Goal: Transaction & Acquisition: Purchase product/service

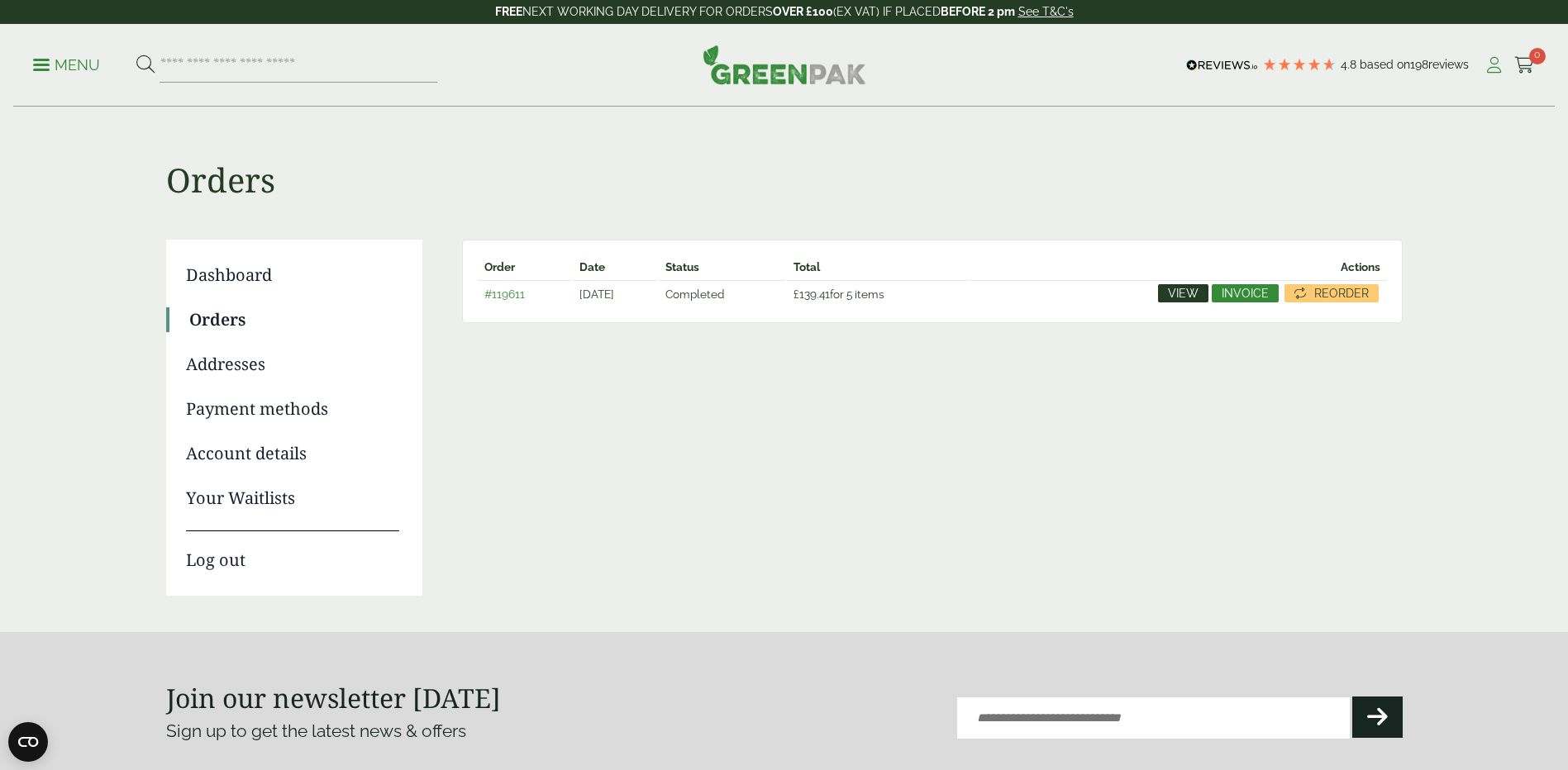
click at [1497, 71] on icon at bounding box center [1494, 66] width 21 height 17
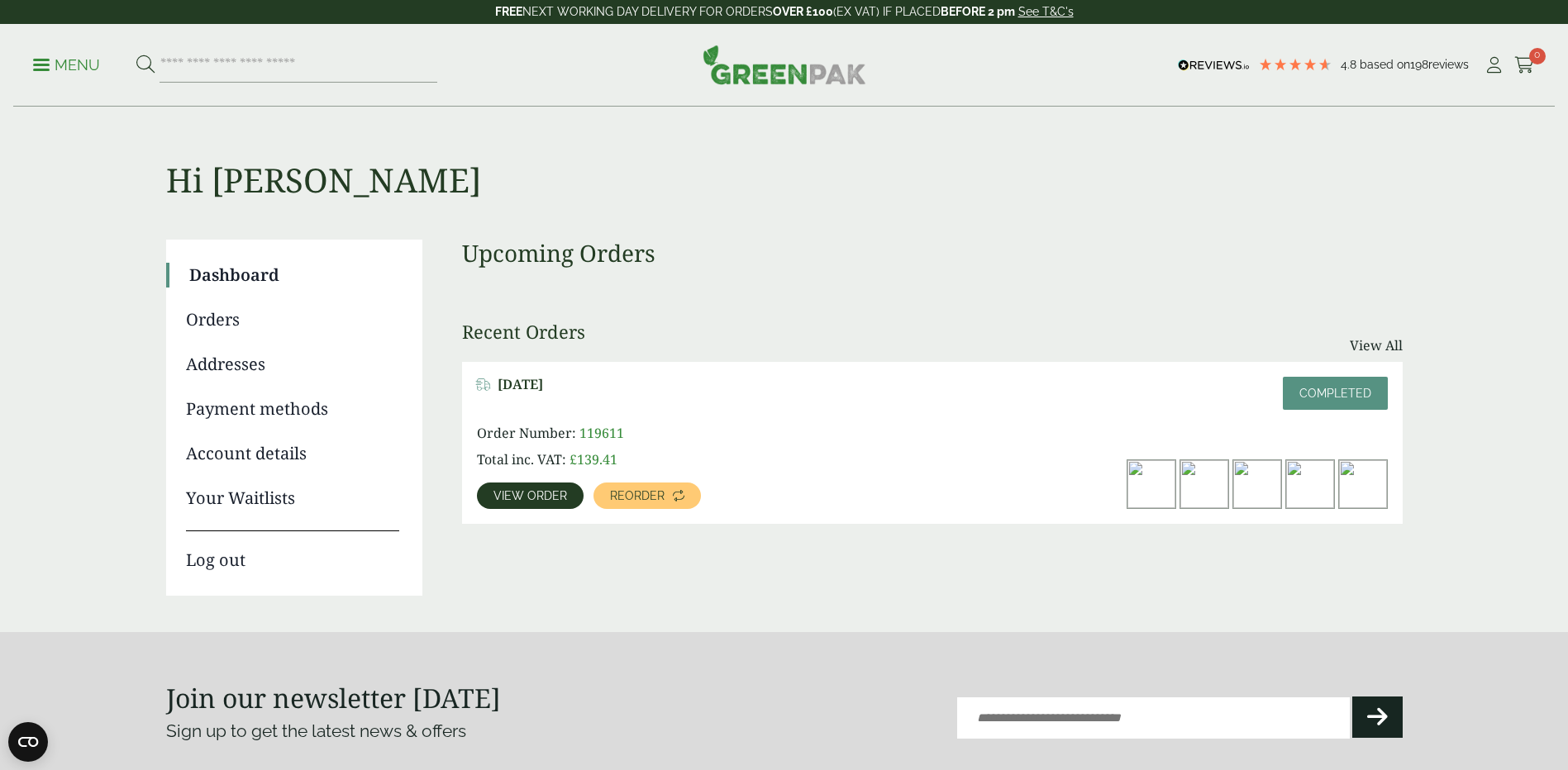
click at [234, 559] on link "Log out" at bounding box center [292, 551] width 213 height 42
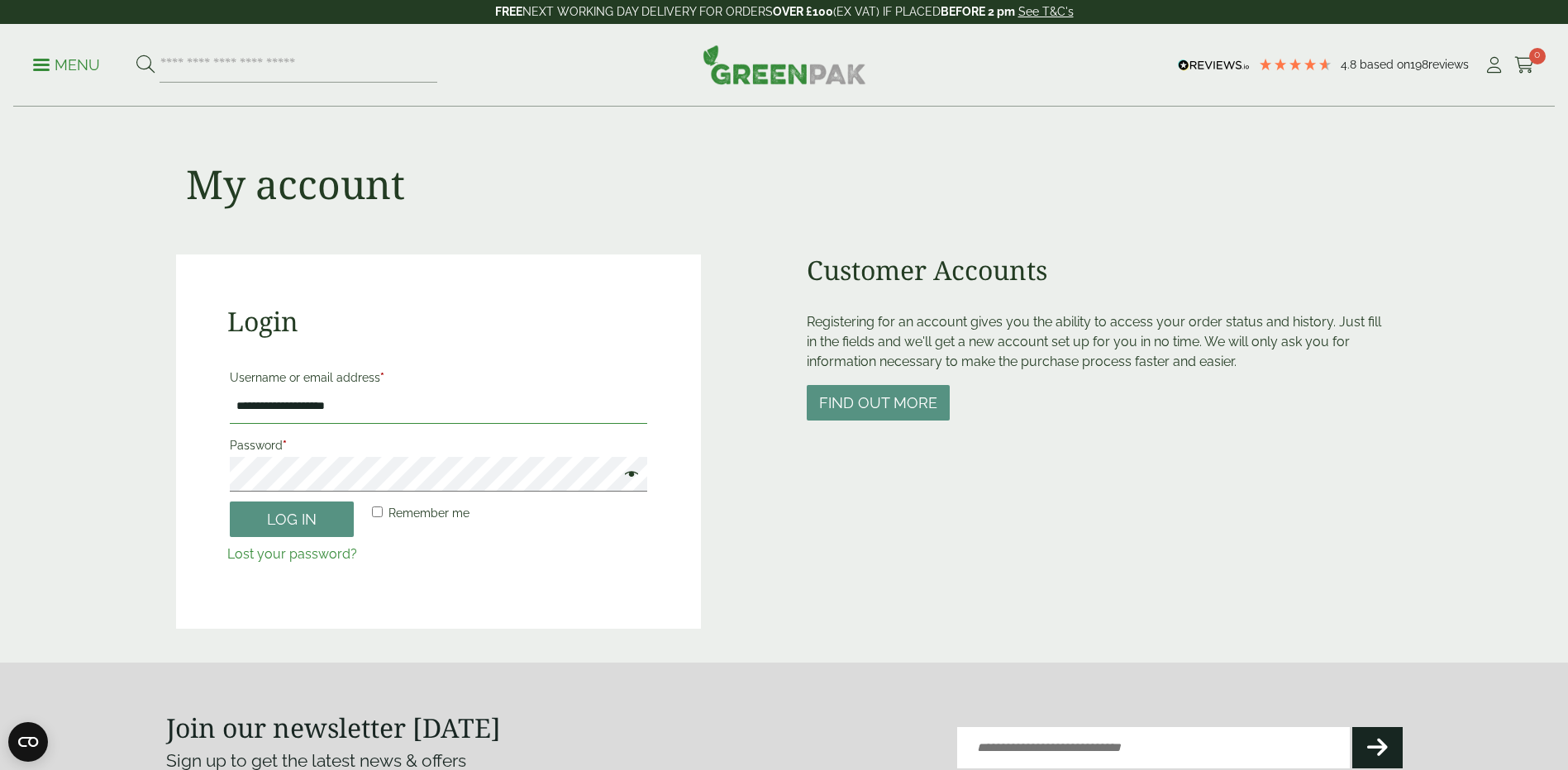
drag, startPoint x: 341, startPoint y: 413, endPoint x: 287, endPoint y: 418, distance: 54.2
click at [282, 415] on input "**********" at bounding box center [438, 406] width 418 height 35
type input "*"
type input "**********"
click at [163, 473] on div "**********" at bounding box center [784, 384] width 1256 height 554
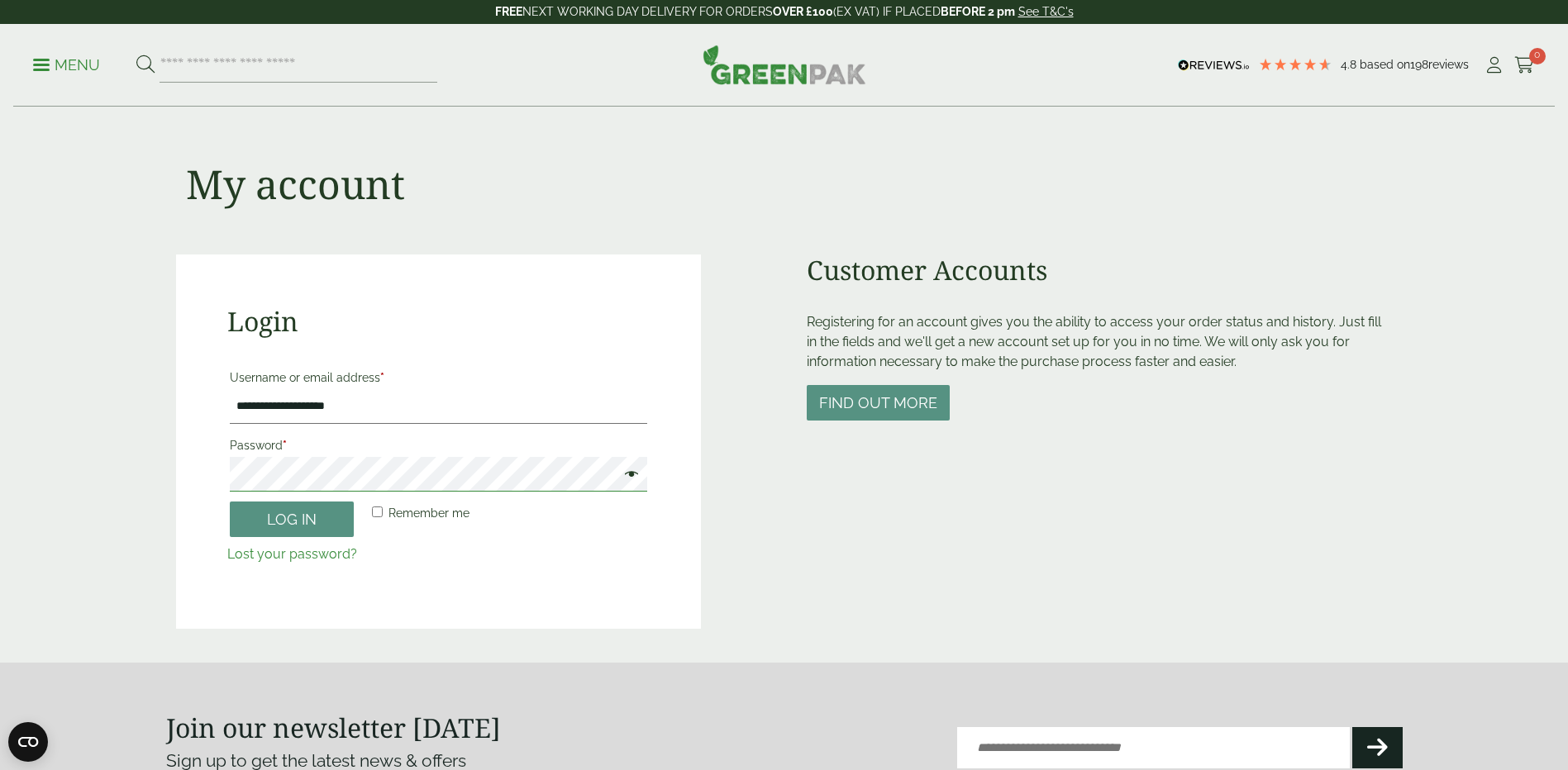
click at [115, 474] on main "**********" at bounding box center [784, 331] width 1568 height 662
click at [246, 529] on button "Log in" at bounding box center [292, 520] width 124 height 36
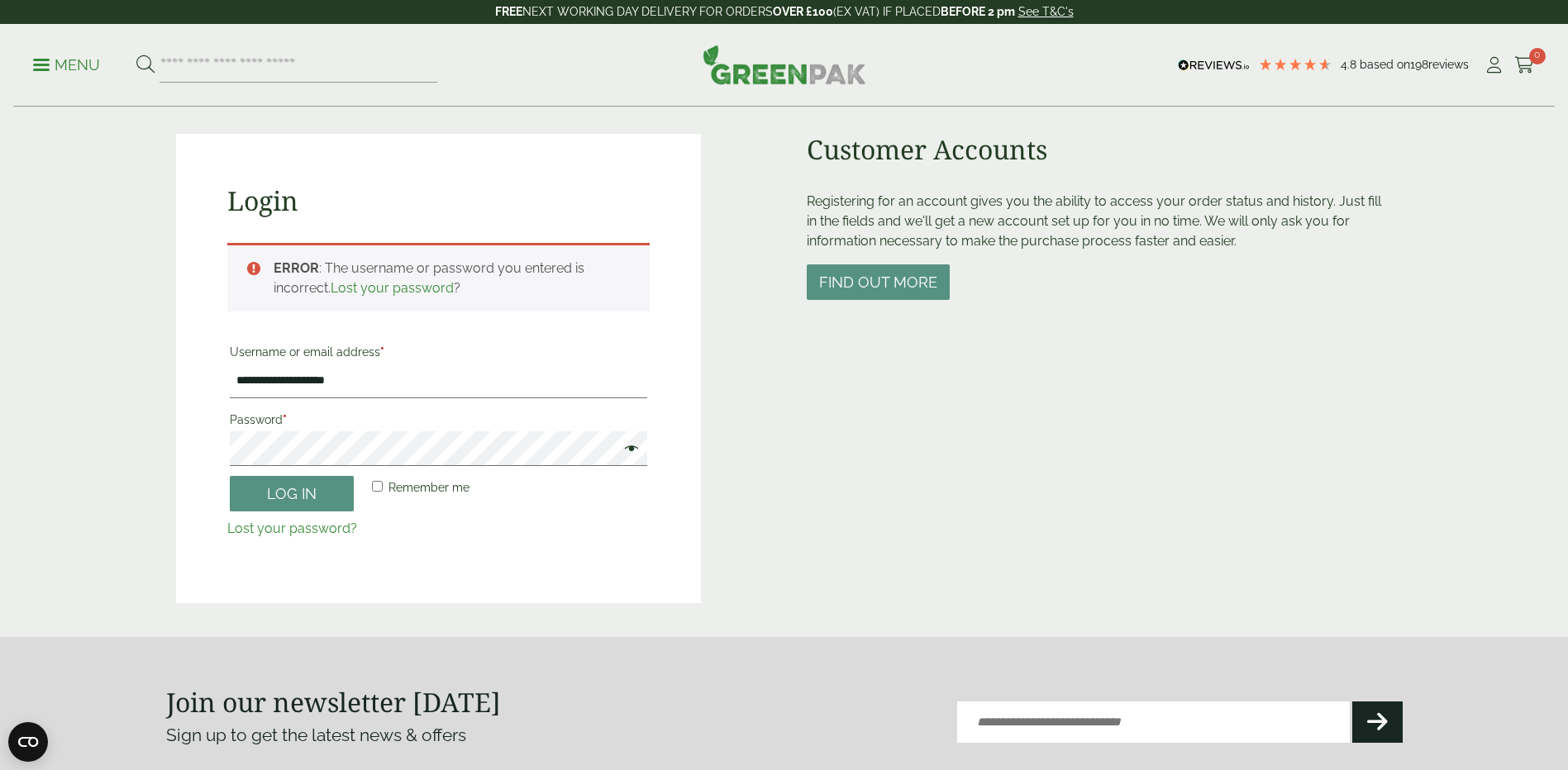
scroll to position [115, 0]
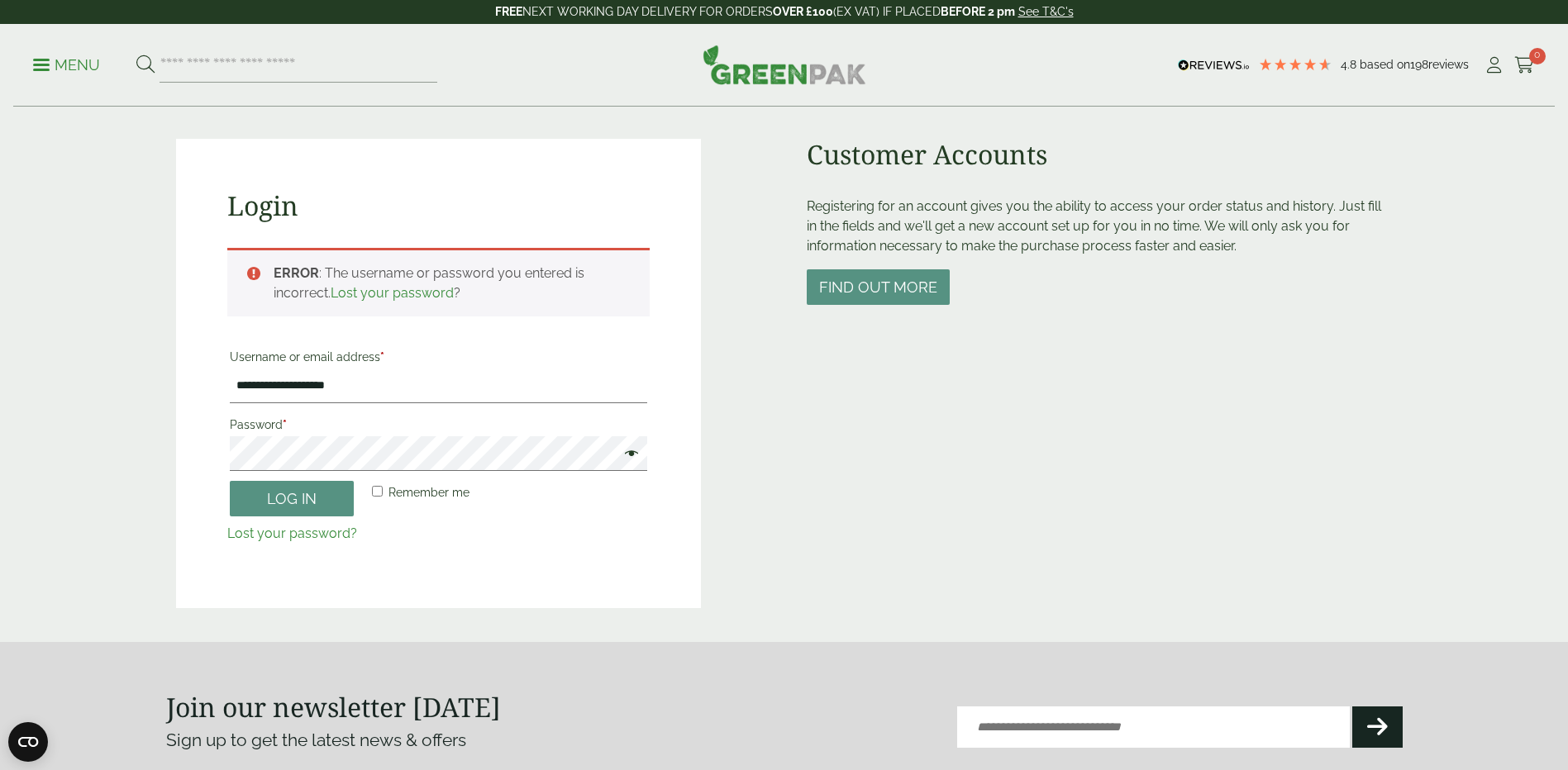
click at [625, 456] on span at bounding box center [627, 455] width 22 height 20
click at [296, 504] on button "Log in" at bounding box center [292, 499] width 124 height 36
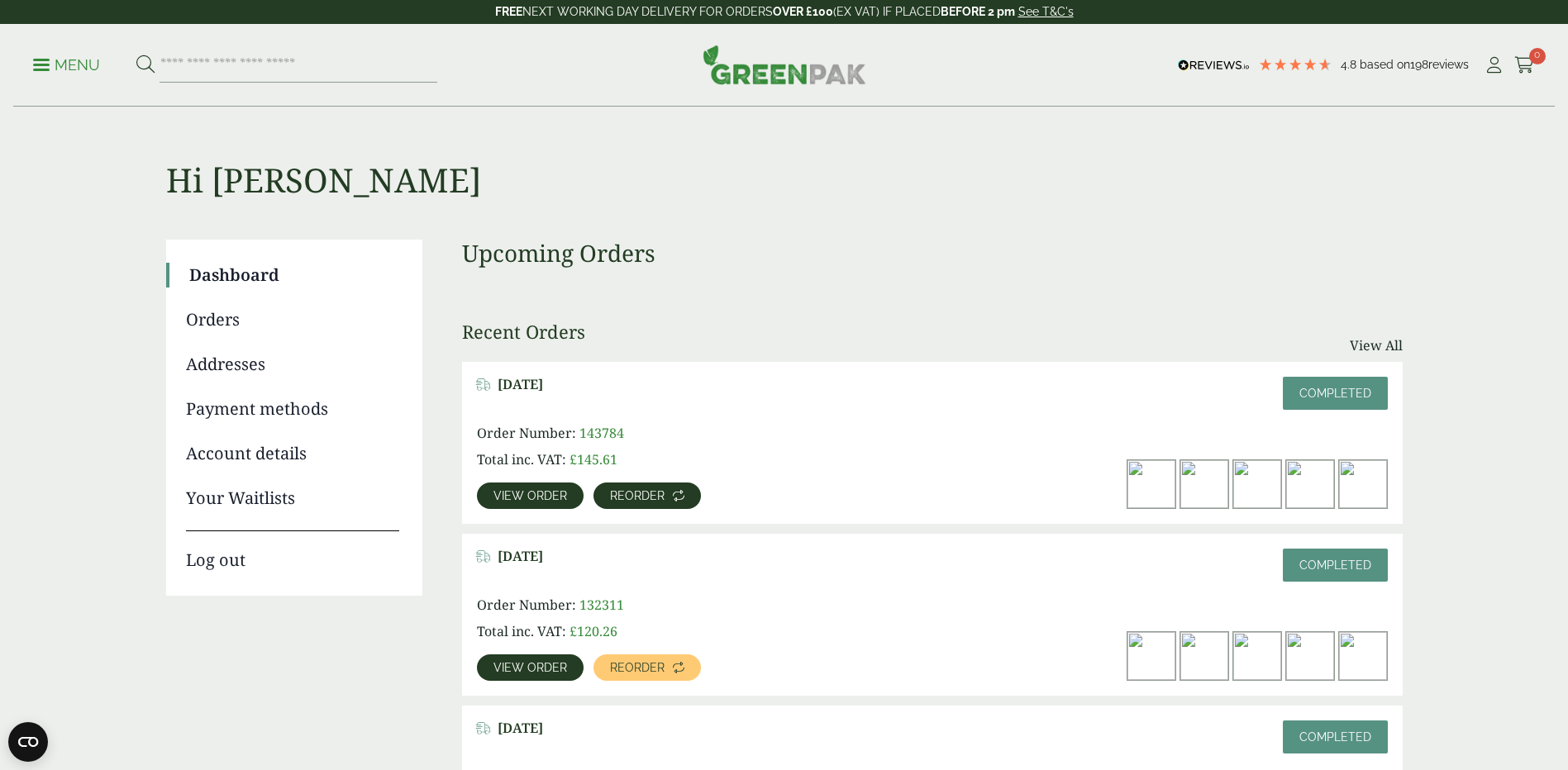
click at [641, 492] on span "Reorder" at bounding box center [637, 495] width 54 height 11
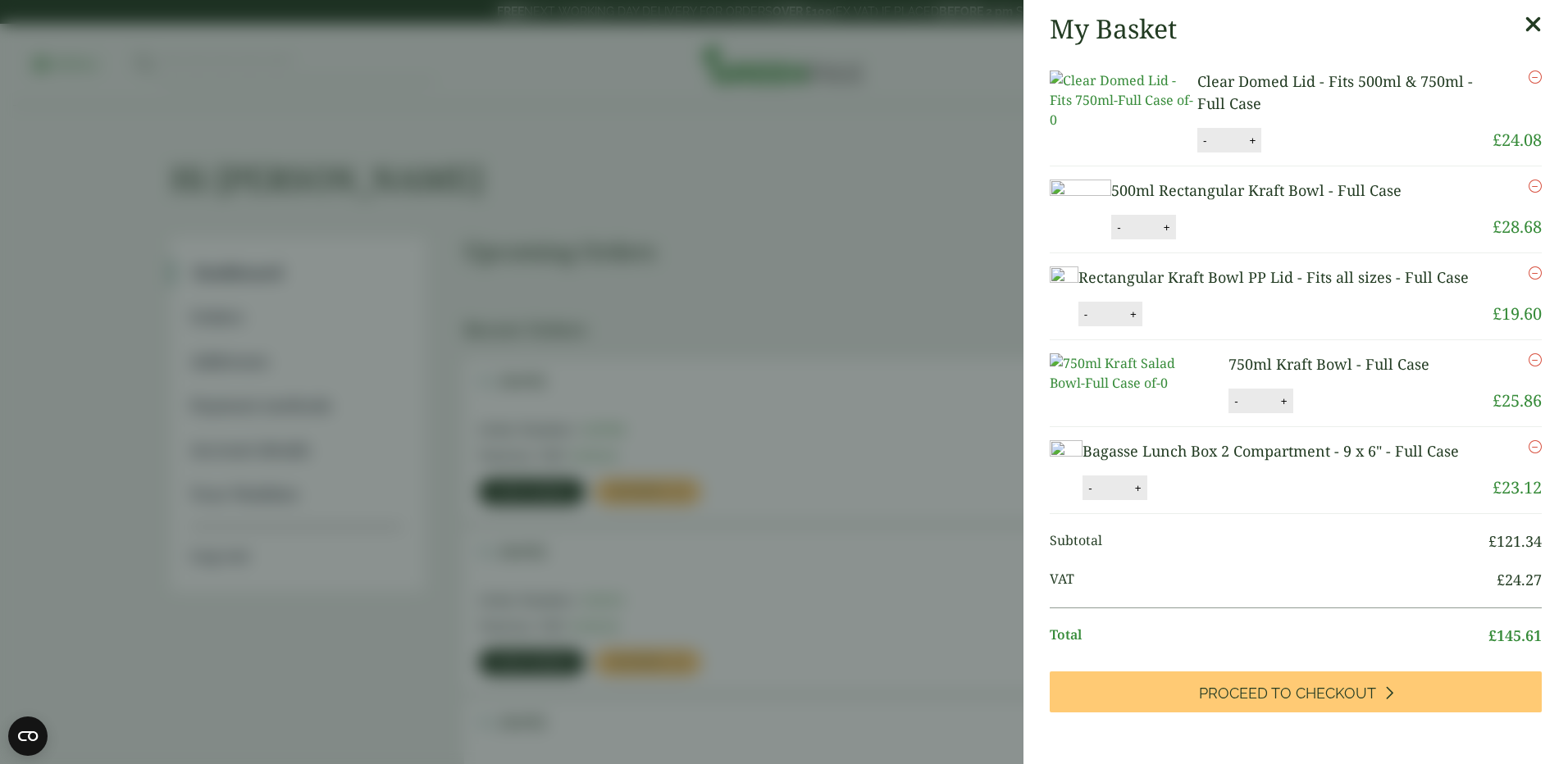
click at [1338, 200] on link "500ml Rectangular Kraft Bowl - Full Case" at bounding box center [1256, 190] width 291 height 20
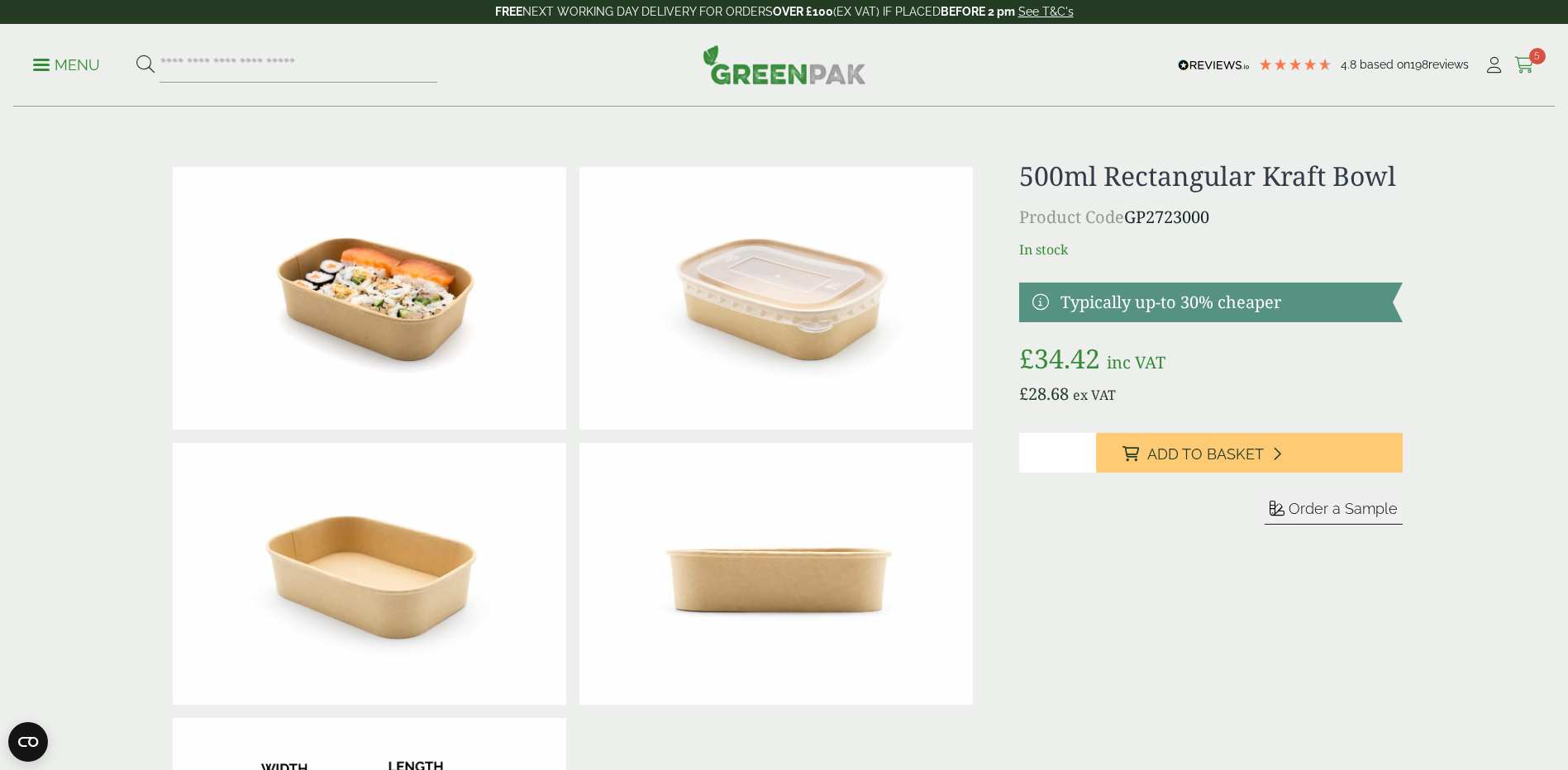
click at [1517, 68] on icon at bounding box center [1524, 66] width 21 height 17
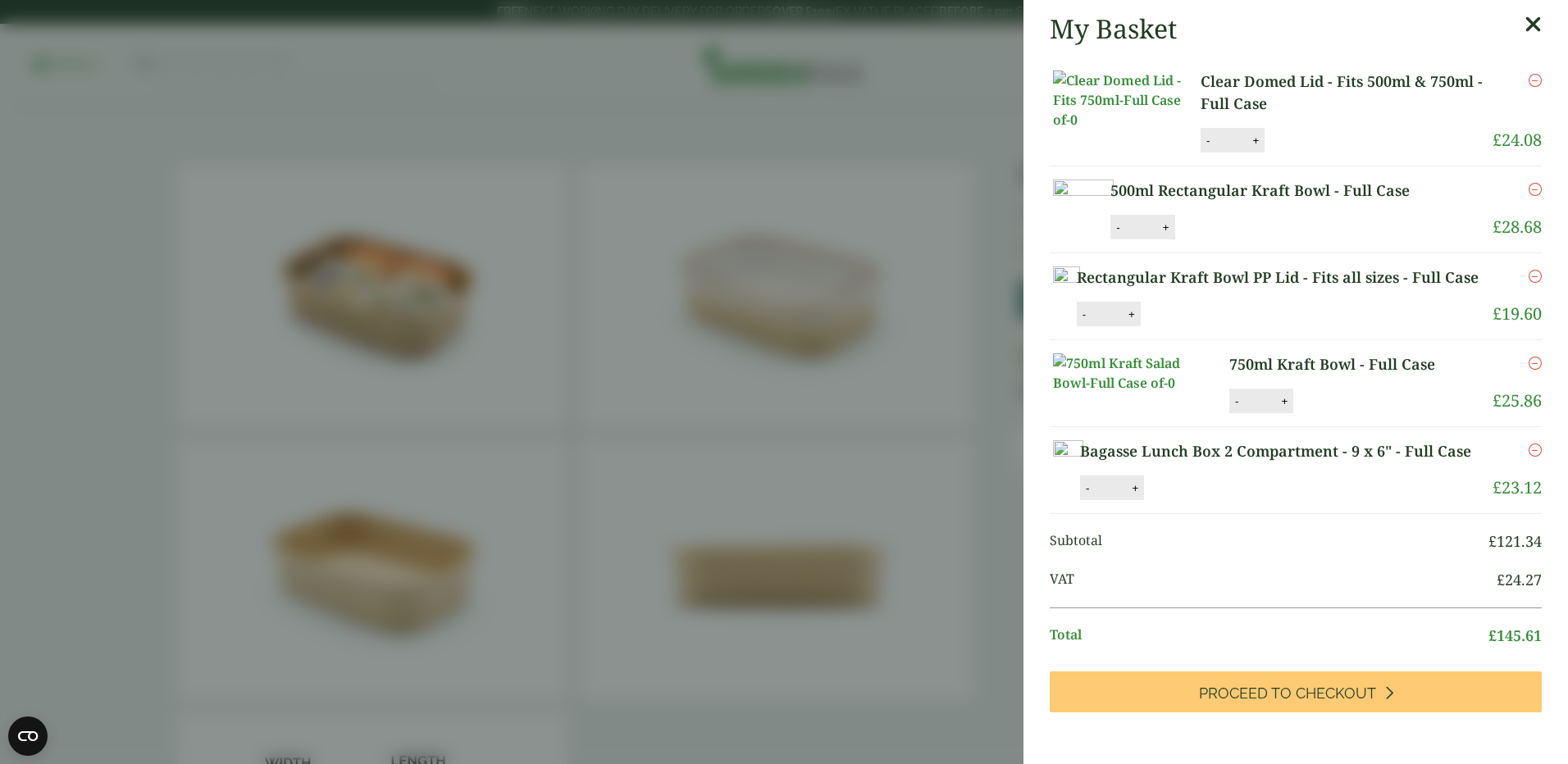
click at [1328, 375] on link "750ml Kraft Bowl - Full Case" at bounding box center [1346, 365] width 235 height 22
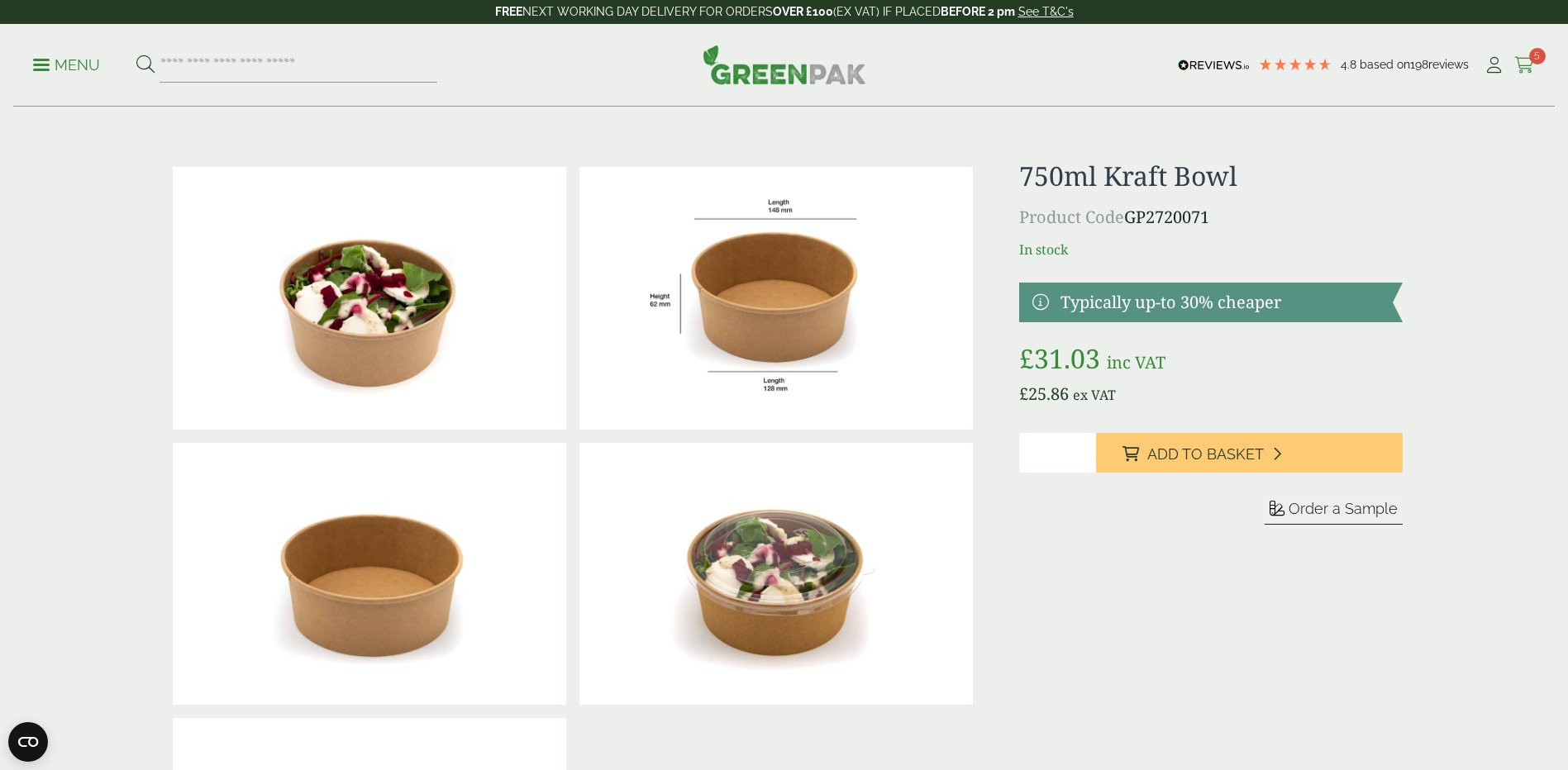
click at [1527, 68] on icon at bounding box center [1524, 66] width 21 height 17
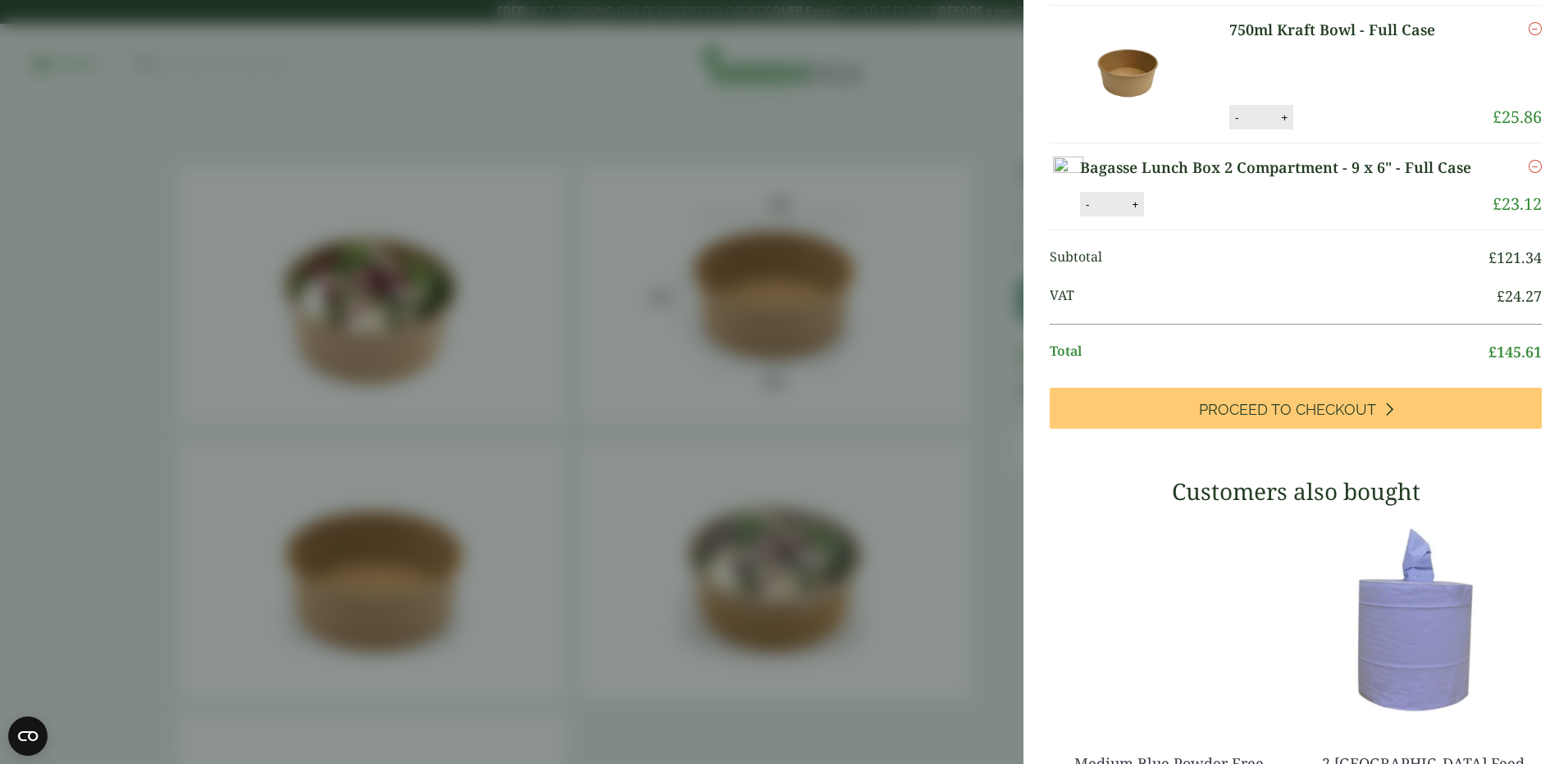
scroll to position [409, 0]
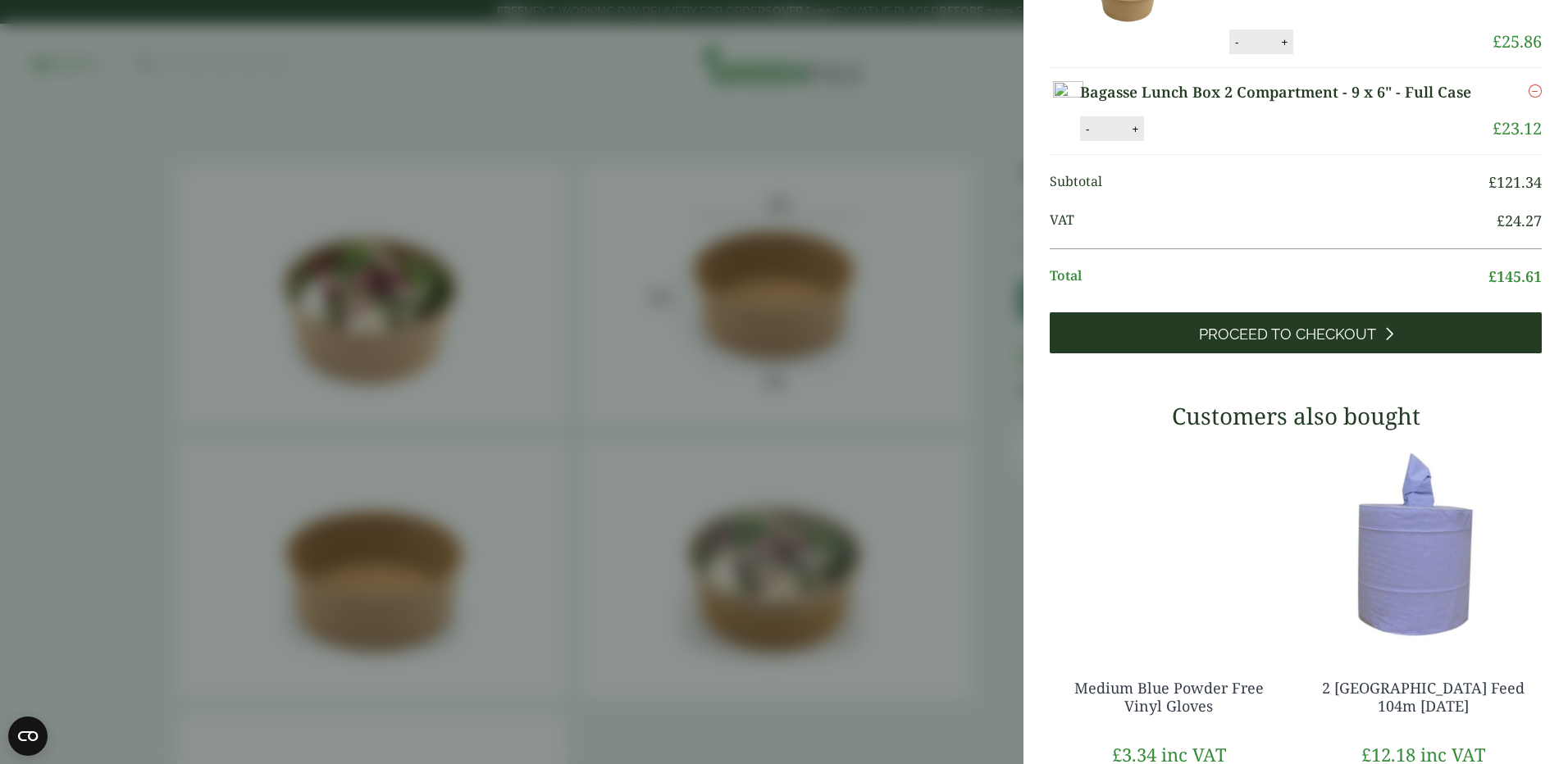
click at [1293, 343] on span "Proceed to Checkout" at bounding box center [1287, 334] width 177 height 18
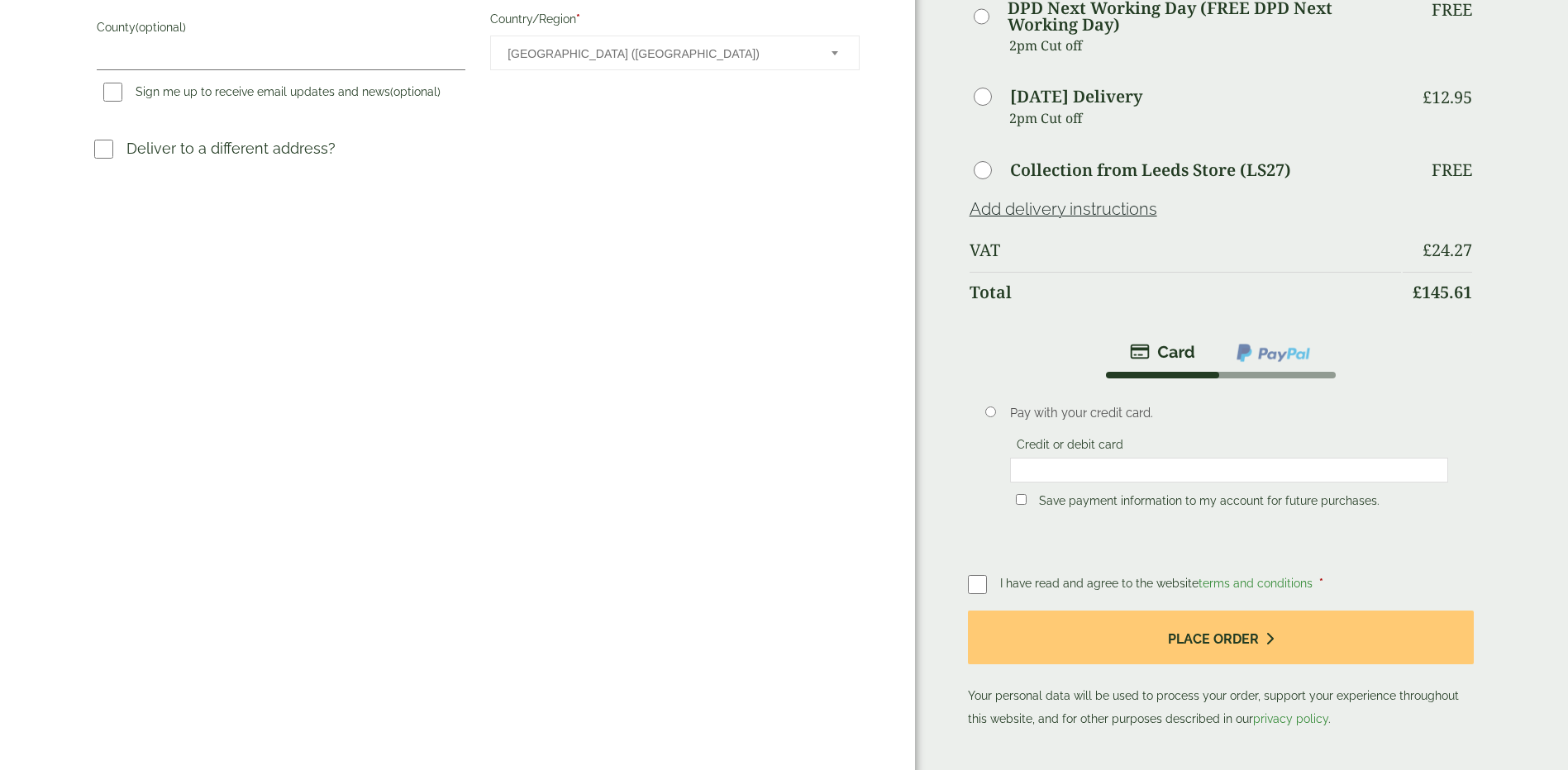
scroll to position [578, 0]
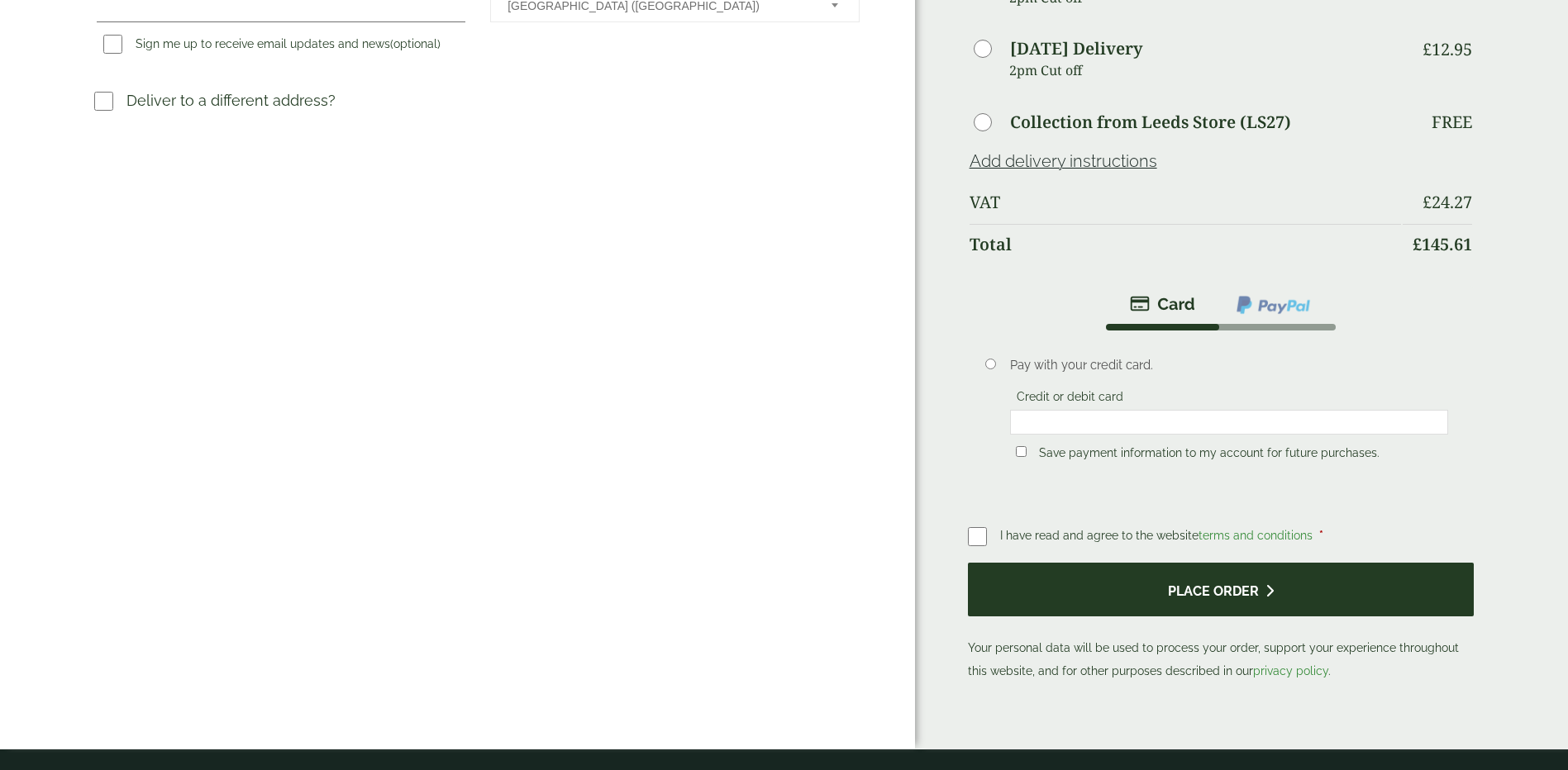
click at [1207, 583] on button "Place order" at bounding box center [1221, 589] width 507 height 53
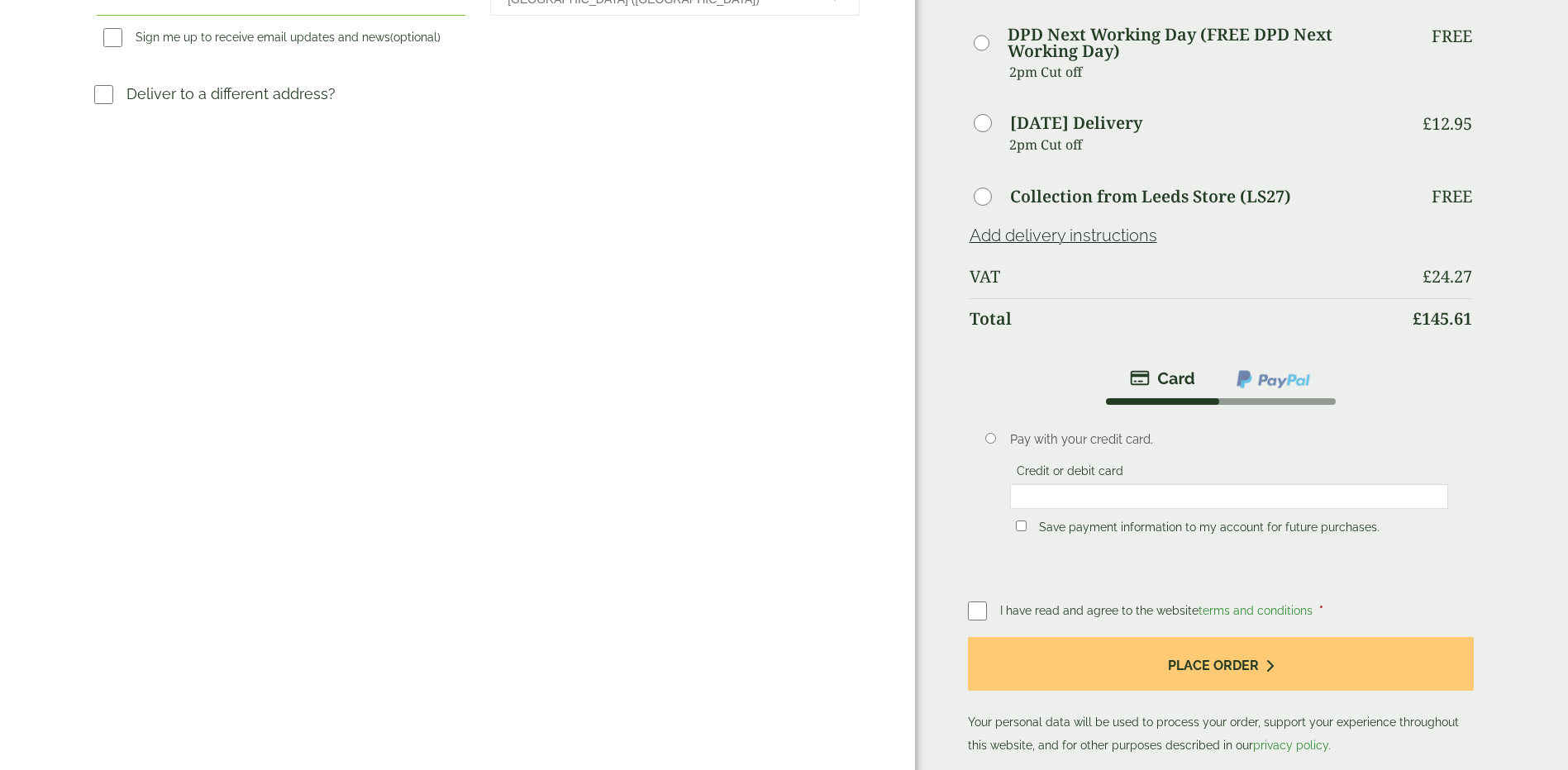
scroll to position [660, 0]
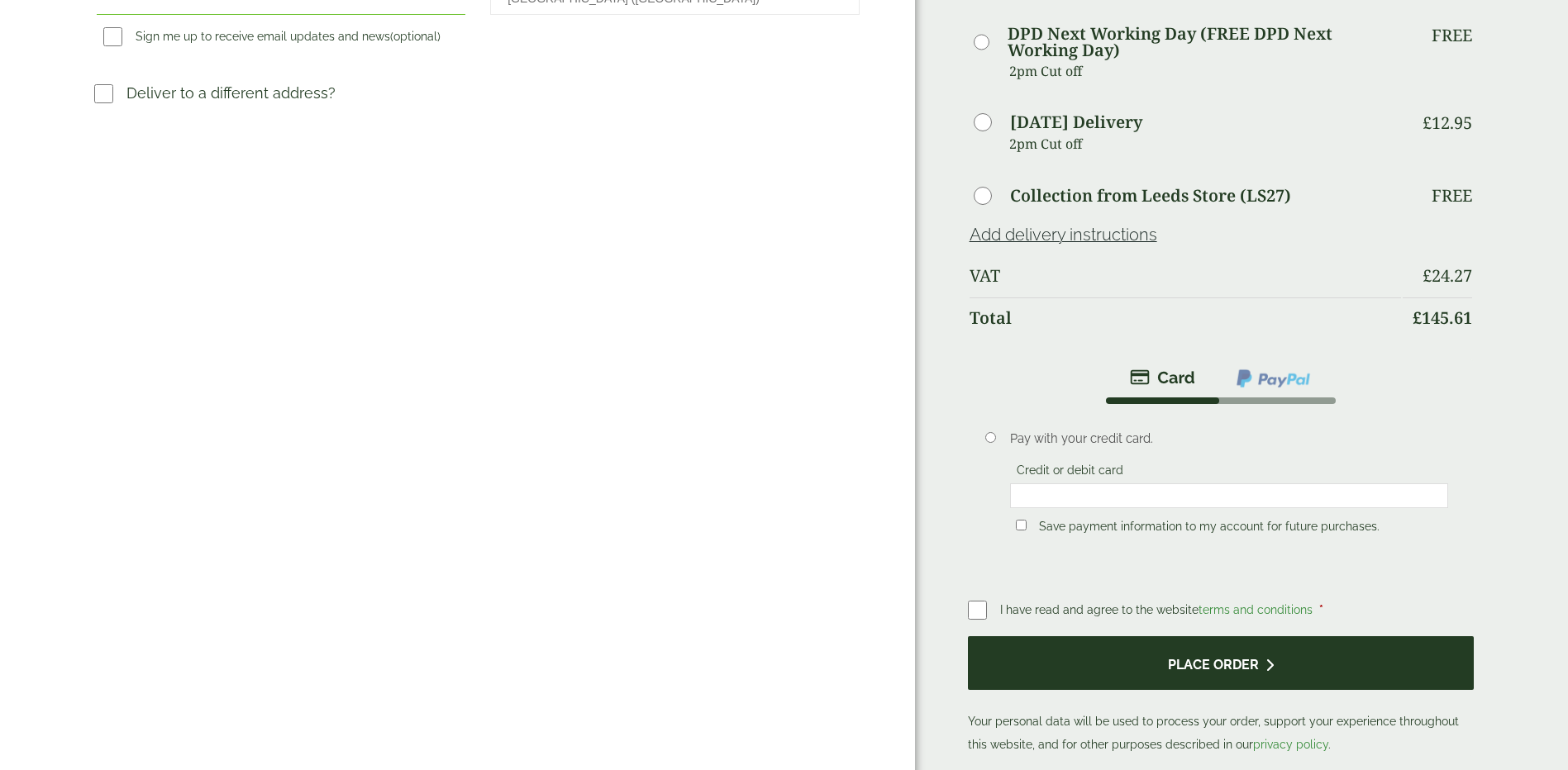
click at [1195, 636] on button "Place order" at bounding box center [1221, 662] width 507 height 53
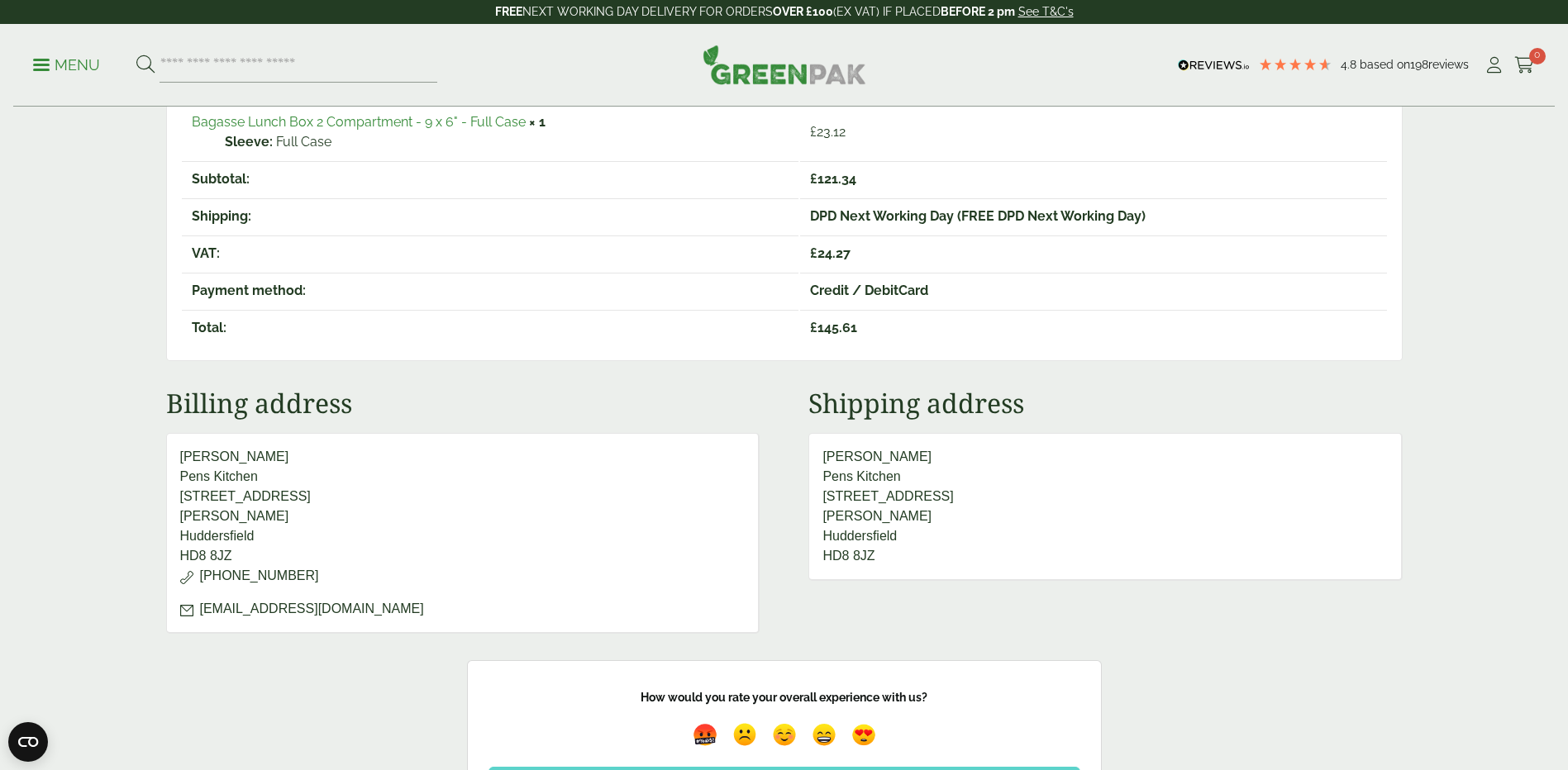
scroll to position [578, 0]
